Goal: Information Seeking & Learning: Learn about a topic

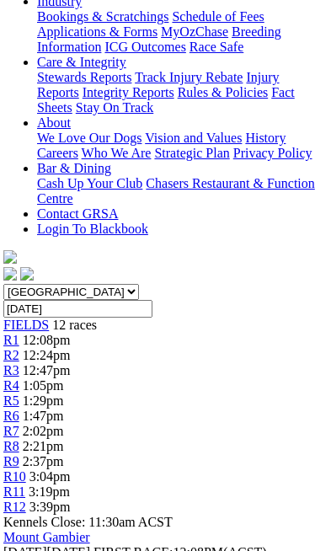
scroll to position [432, 3]
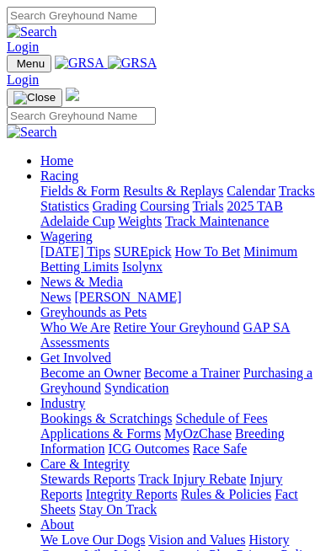
click at [227, 198] on link "Calendar" at bounding box center [251, 191] width 49 height 14
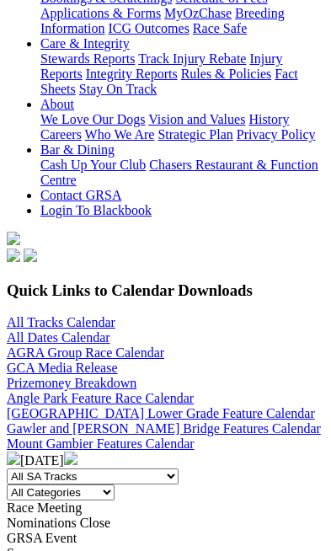
scroll to position [427, 0]
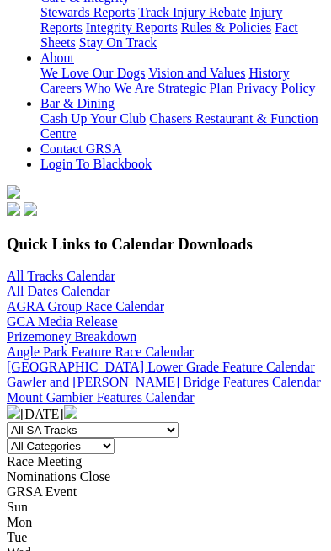
scroll to position [515, 0]
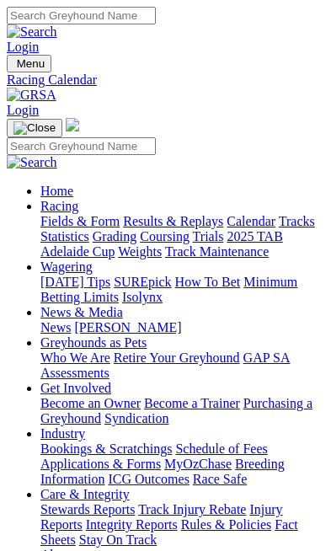
scroll to position [515, 0]
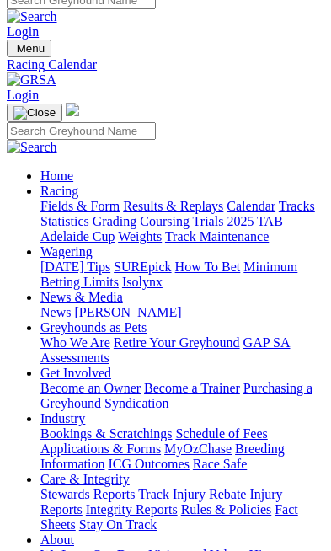
scroll to position [13, 0]
